Goal: Obtain resource: Download file/media

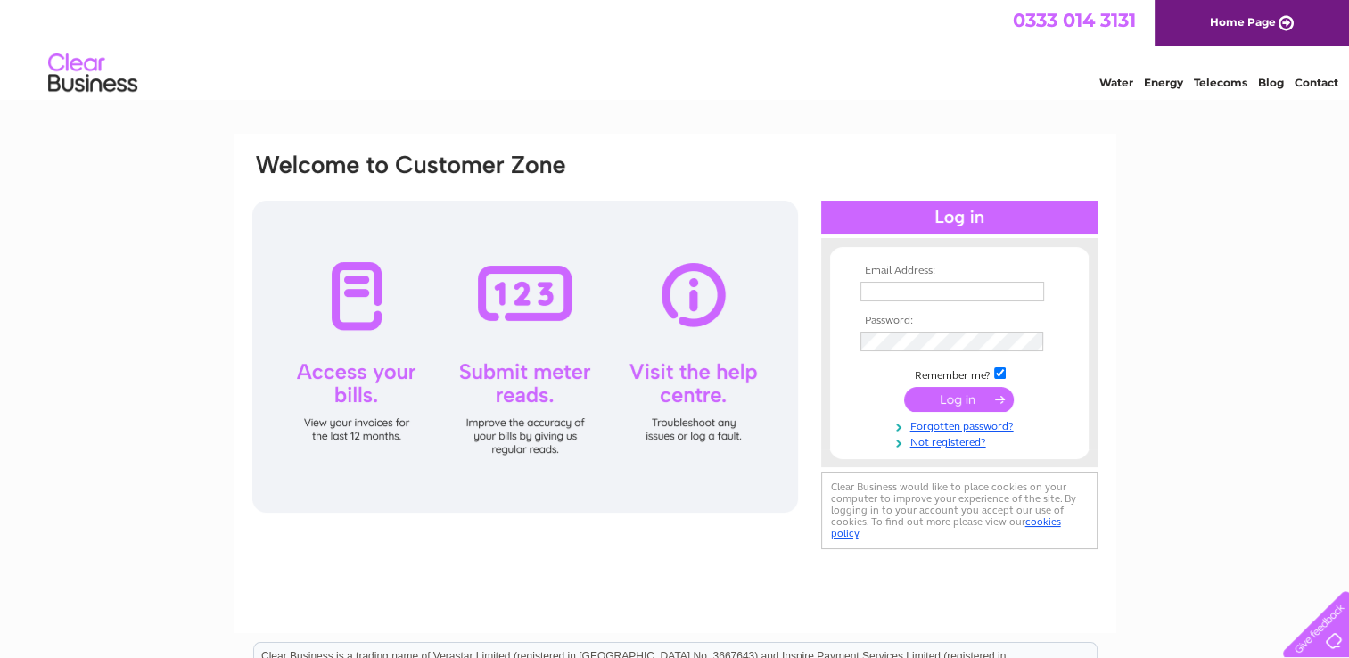
type input "Lesley.brown@roskel.co.uk"
click at [946, 392] on input "submit" at bounding box center [959, 399] width 110 height 25
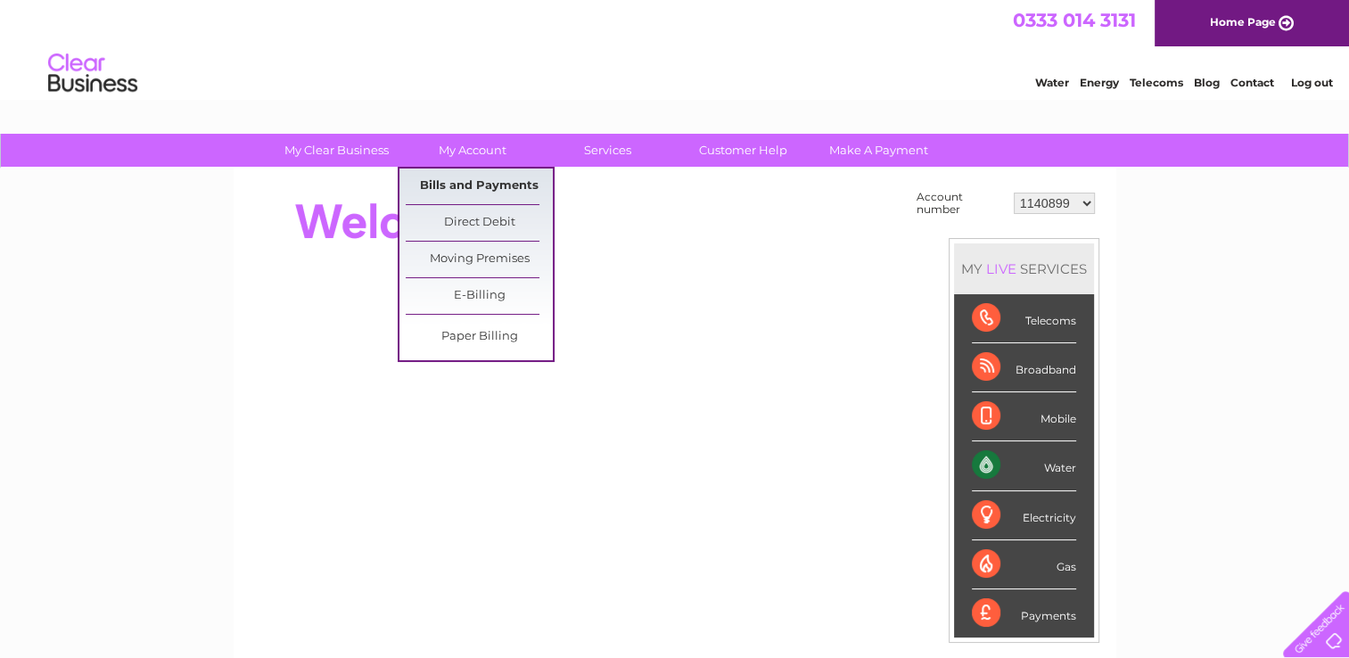
click at [498, 183] on link "Bills and Payments" at bounding box center [479, 187] width 147 height 36
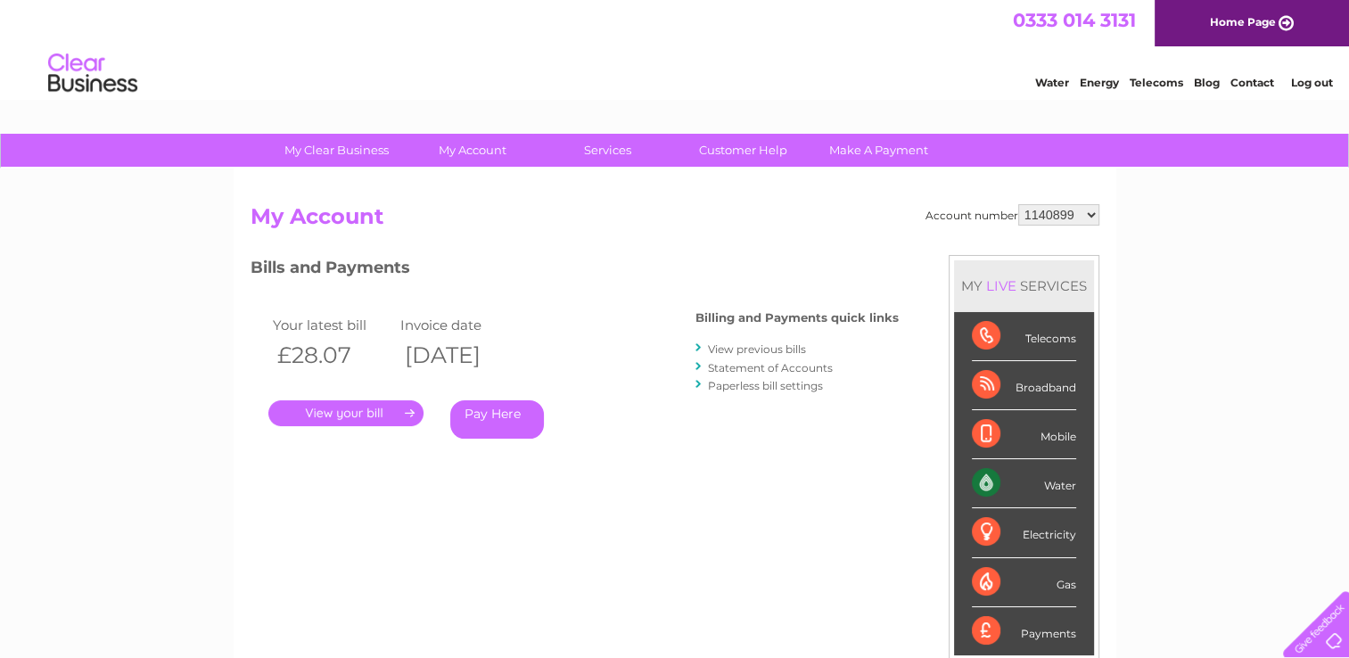
click at [375, 412] on link "." at bounding box center [345, 413] width 155 height 26
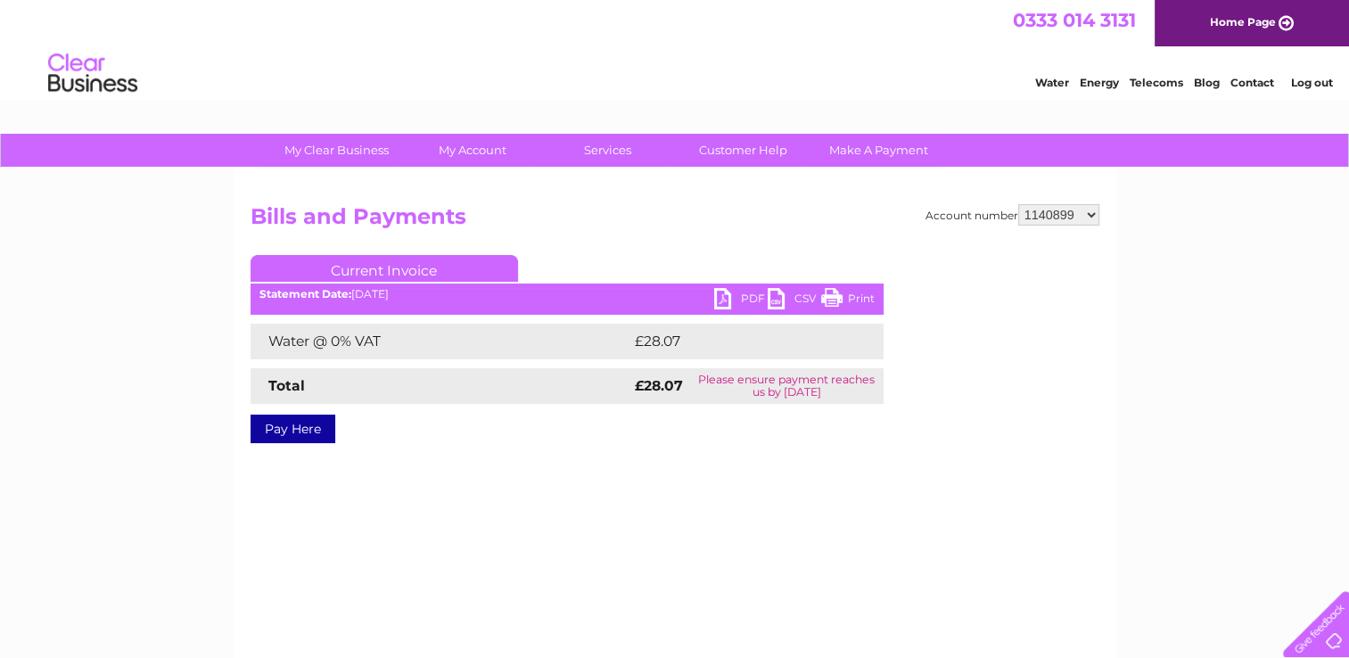
click at [720, 298] on link "PDF" at bounding box center [740, 301] width 53 height 26
click at [1090, 218] on select "1140899 30321634 30321641" at bounding box center [1058, 214] width 81 height 21
select select "30321634"
click at [1018, 204] on select "1140899 30321634 30321641" at bounding box center [1058, 214] width 81 height 21
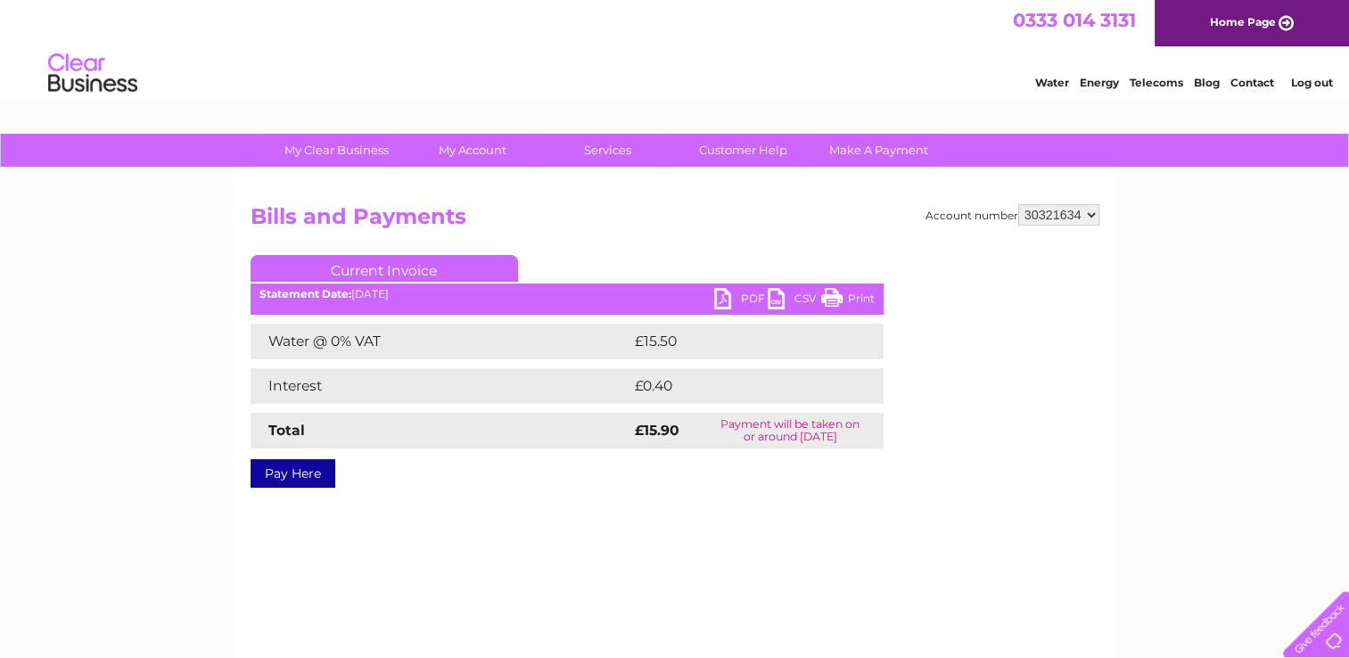
click at [724, 295] on link "PDF" at bounding box center [740, 301] width 53 height 26
click at [1091, 220] on select "1140899 30321634 30321641" at bounding box center [1058, 214] width 81 height 21
select select "30321641"
click at [1018, 204] on select "1140899 30321634 30321641" at bounding box center [1058, 214] width 81 height 21
click at [730, 292] on link "PDF" at bounding box center [740, 301] width 53 height 26
